Goal: Download file/media

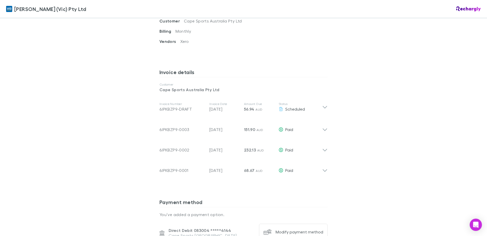
scroll to position [229, 0]
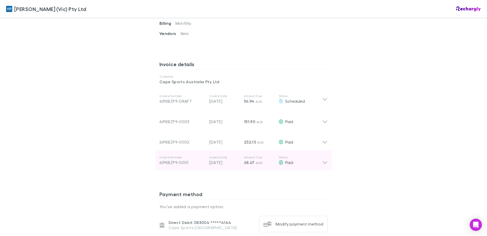
click at [325, 165] on icon at bounding box center [324, 160] width 5 height 10
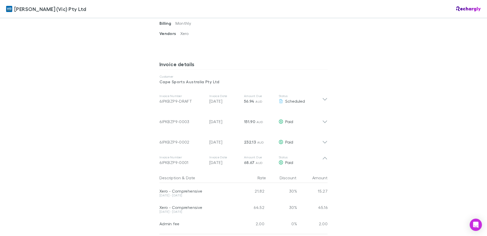
scroll to position [255, 0]
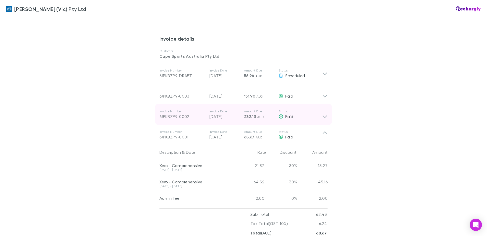
click at [327, 117] on div "Invoice Number 6JPKBZP9-0002 Invoice Date [DATE] Amount Due 232.13 AUD Status P…" at bounding box center [243, 114] width 176 height 20
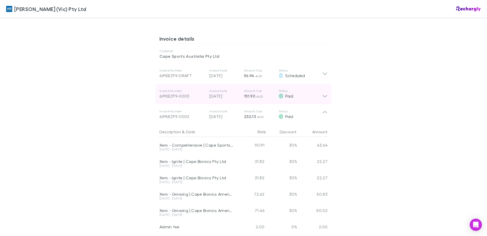
click at [325, 98] on icon at bounding box center [324, 94] width 5 height 10
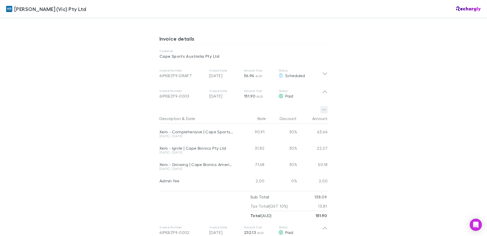
click at [324, 110] on icon "button" at bounding box center [324, 109] width 4 height 1
click at [292, 122] on p "Download PDF" at bounding box center [291, 119] width 70 height 9
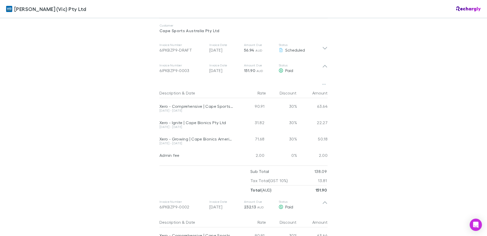
scroll to position [280, 0]
